Goal: Task Accomplishment & Management: Manage account settings

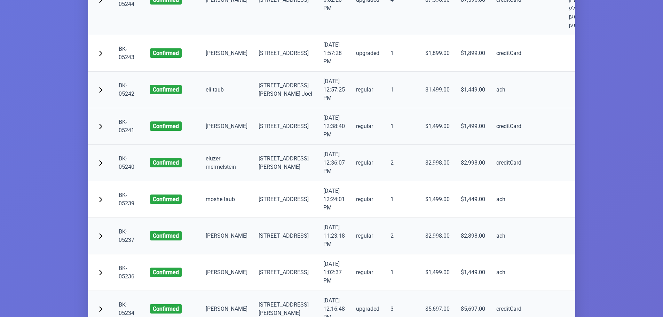
click at [123, 134] on link "BK-05241" at bounding box center [127, 126] width 16 height 15
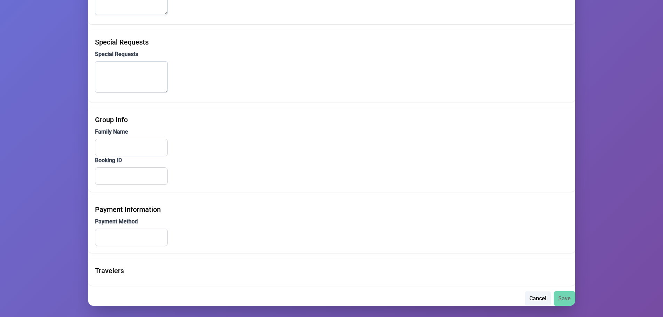
scroll to position [483, 0]
type input "Yanky"
type input "[PERSON_NAME]"
type input "[EMAIL_ADDRESS][DOMAIN_NAME]"
type input "[PHONE_NUMBER]"
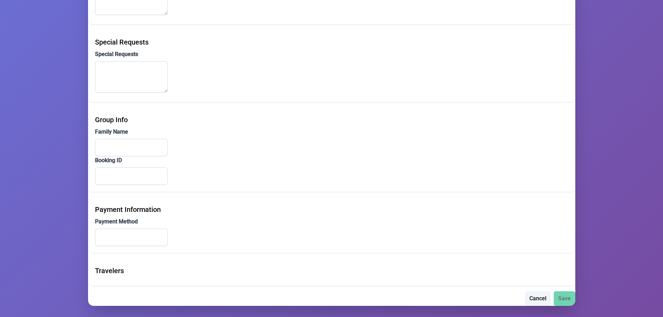
type input "[PHONE_NUMBER]"
type input "[STREET_ADDRESS]"
type input "406"
type input "MONROE"
type input "NY"
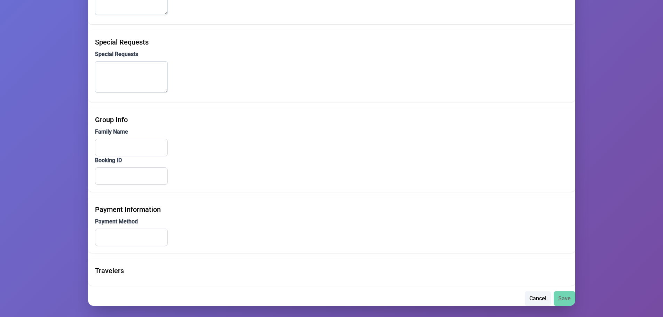
type input "10950"
type input "אנגאר"
type input "BK-05164"
type input "creditCard"
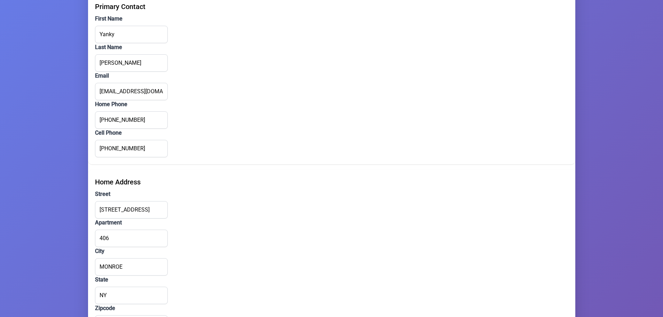
scroll to position [0, 0]
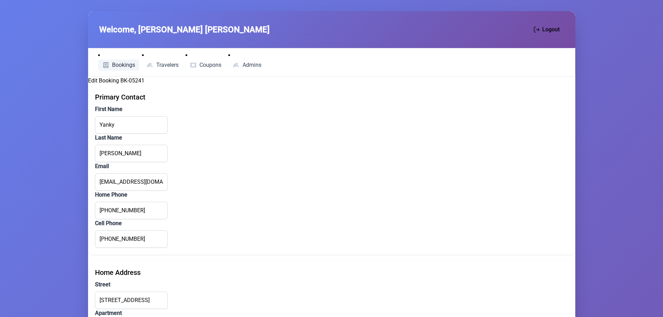
click at [115, 63] on span "Bookings" at bounding box center [123, 65] width 23 height 6
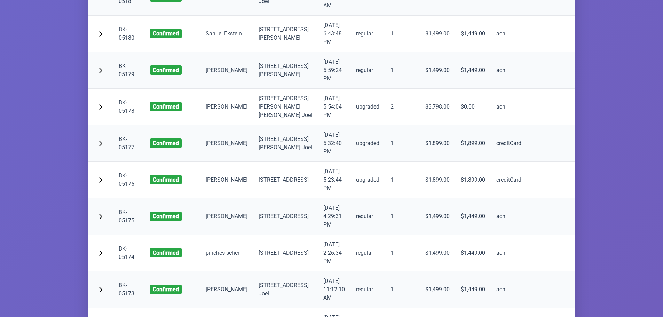
scroll to position [3375, 0]
